Goal: Task Accomplishment & Management: Manage account settings

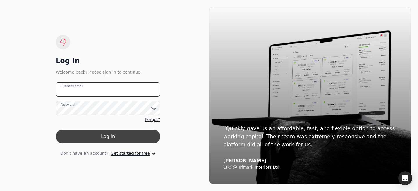
type email "[PERSON_NAME][EMAIL_ADDRESS][DOMAIN_NAME]"
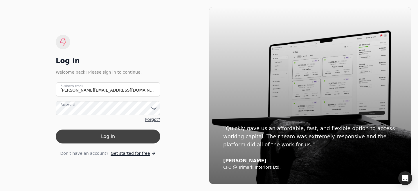
click at [104, 136] on button "Log in" at bounding box center [108, 137] width 105 height 14
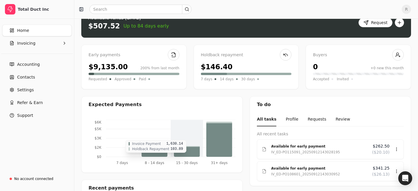
scroll to position [7, 0]
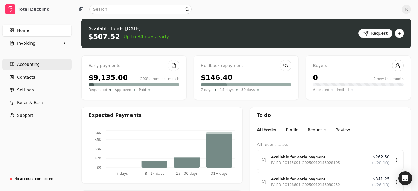
click at [32, 61] on link "Accounting" at bounding box center [36, 65] width 69 height 12
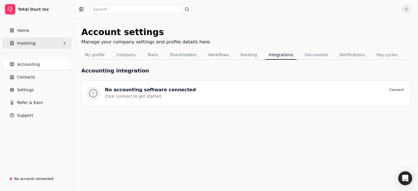
click at [33, 42] on span "Invoicing" at bounding box center [26, 43] width 18 height 6
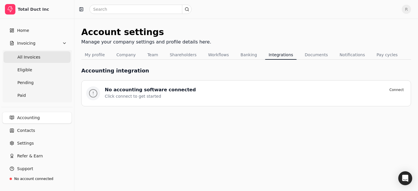
click at [44, 56] on Invoices "All Invoices" at bounding box center [36, 57] width 67 height 12
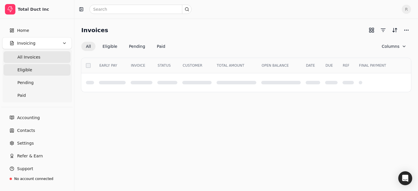
click at [43, 67] on link "Eligible" at bounding box center [36, 70] width 67 height 12
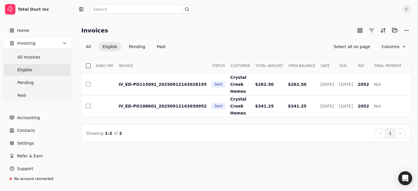
click at [88, 66] on button "button" at bounding box center [88, 66] width 5 height 5
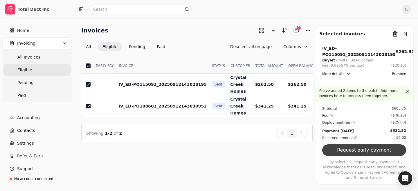
click at [380, 152] on button "Request early payment" at bounding box center [364, 151] width 84 height 12
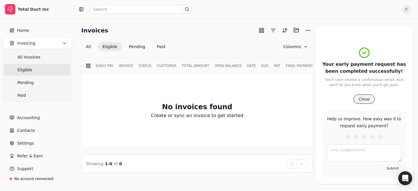
click at [361, 100] on button "Close" at bounding box center [364, 99] width 21 height 9
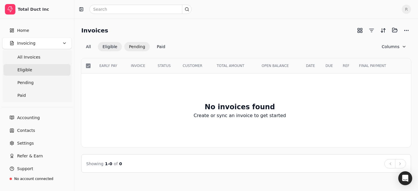
click at [127, 47] on button "Pending" at bounding box center [137, 46] width 26 height 9
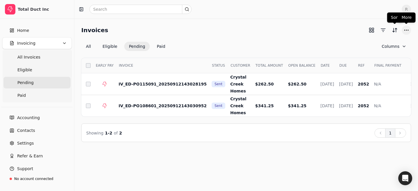
click at [404, 30] on button "More" at bounding box center [406, 30] width 9 height 9
click at [371, 54] on div "Export CSV" at bounding box center [378, 52] width 63 height 10
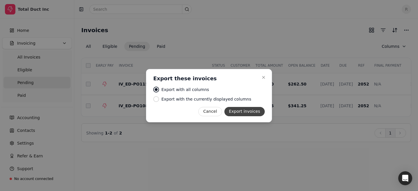
click at [258, 108] on button "Export invoices" at bounding box center [244, 111] width 40 height 9
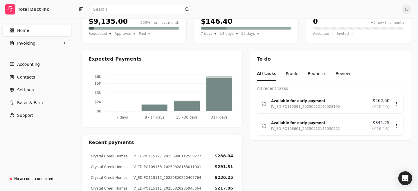
scroll to position [63, 0]
click at [290, 106] on div "IV_ED-PO115091_20250912143028195" at bounding box center [305, 107] width 69 height 6
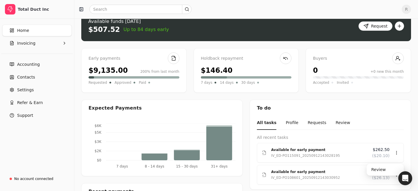
scroll to position [19, 0]
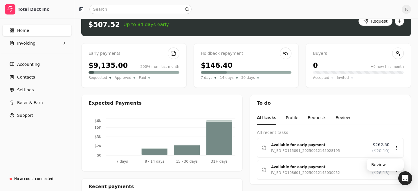
click at [27, 51] on div "Home Invoicing" at bounding box center [37, 36] width 74 height 29
click at [26, 47] on button "Invoicing" at bounding box center [36, 43] width 69 height 12
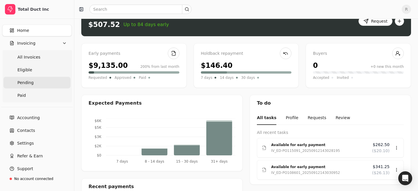
click at [38, 82] on link "Pending" at bounding box center [36, 83] width 67 height 12
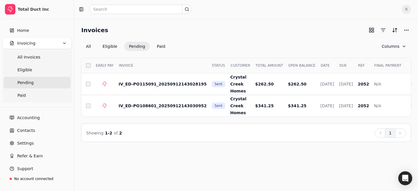
click at [186, 51] on div "All Eligible Pending Paid Columns" at bounding box center [246, 46] width 330 height 9
click at [156, 80] on td "IV_ED-PO115091_20250912143028195" at bounding box center [160, 84] width 93 height 22
click at [157, 85] on span "IV_ED-PO115091_20250912143028195" at bounding box center [162, 84] width 88 height 5
drag, startPoint x: 117, startPoint y: 84, endPoint x: 152, endPoint y: 84, distance: 34.8
click at [152, 84] on td "IV_ED-PO115091_20250912143028195" at bounding box center [160, 84] width 93 height 22
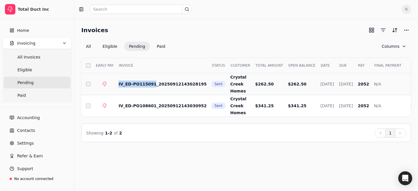
copy span "IV_ED-PO115091"
